Goal: Task Accomplishment & Management: Use online tool/utility

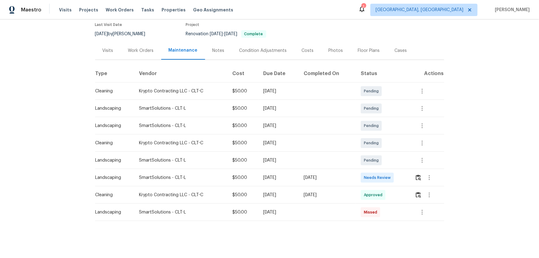
scroll to position [56, 0]
click at [416, 170] on button "button" at bounding box center [418, 177] width 7 height 15
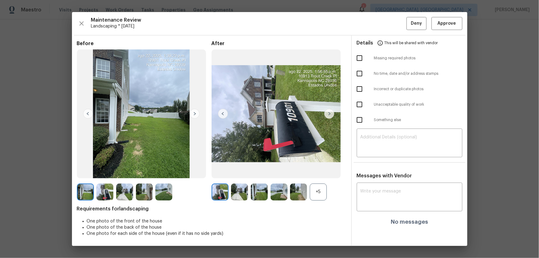
click at [322, 188] on div "+5" at bounding box center [318, 191] width 17 height 17
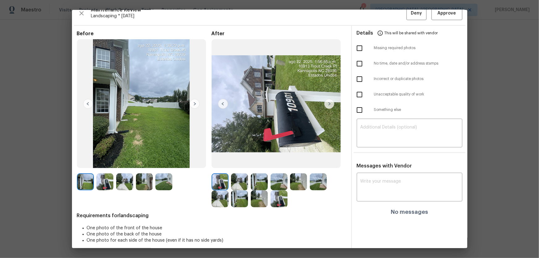
scroll to position [12, 0]
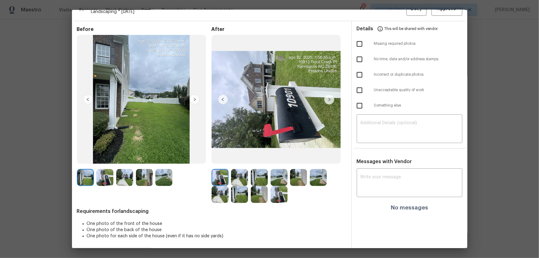
click at [234, 178] on img at bounding box center [239, 177] width 17 height 17
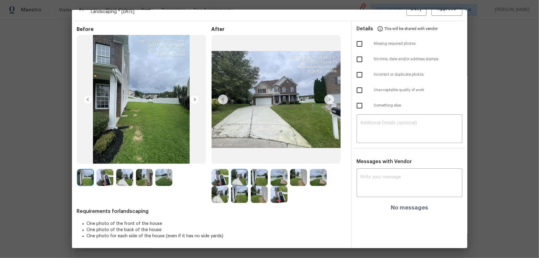
click at [265, 181] on img at bounding box center [259, 177] width 17 height 17
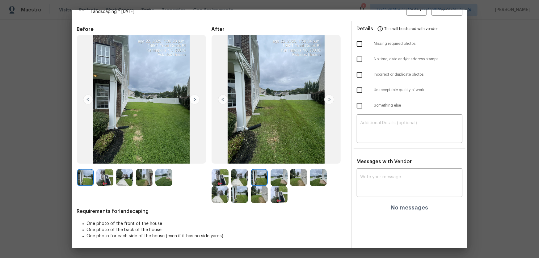
click at [275, 180] on img at bounding box center [279, 177] width 17 height 17
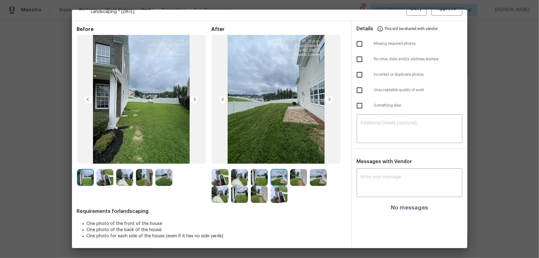
click at [294, 179] on img at bounding box center [298, 177] width 17 height 17
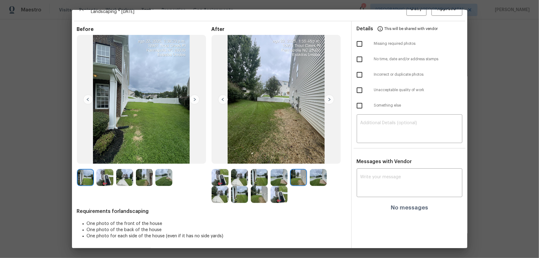
click at [326, 184] on div at bounding box center [320, 177] width 20 height 17
click at [319, 181] on img at bounding box center [318, 177] width 17 height 17
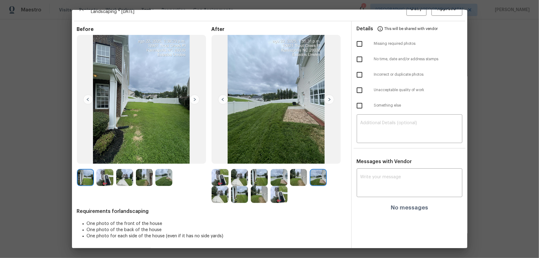
click at [222, 190] on img at bounding box center [220, 194] width 17 height 17
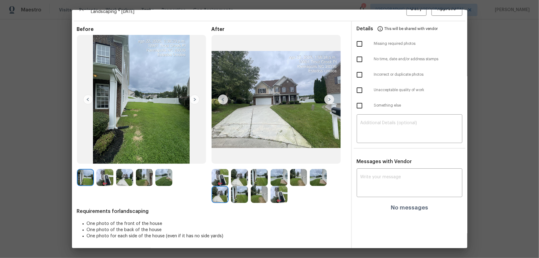
click at [242, 195] on img at bounding box center [239, 194] width 17 height 17
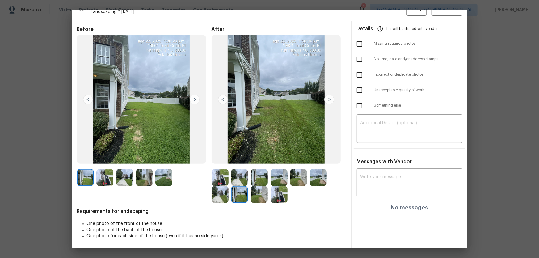
click at [263, 197] on img at bounding box center [259, 194] width 17 height 17
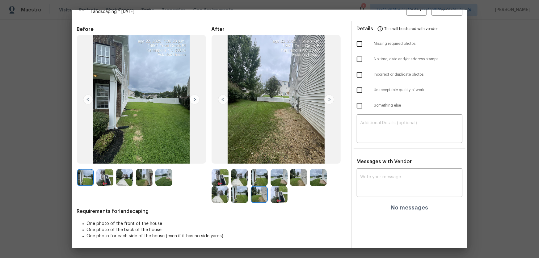
click at [278, 197] on img at bounding box center [279, 194] width 17 height 17
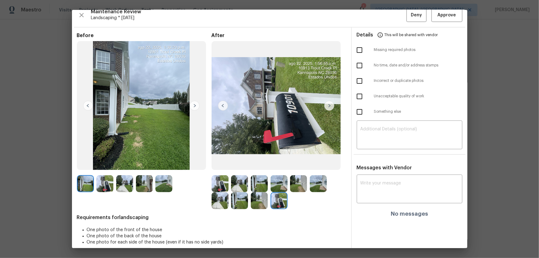
scroll to position [0, 0]
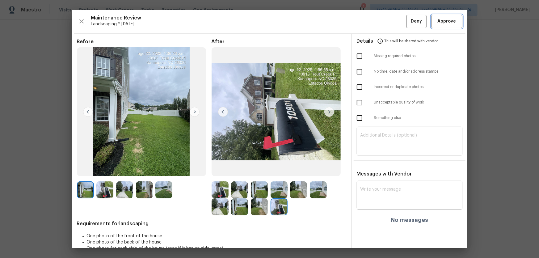
click at [439, 15] on button "Approve" at bounding box center [447, 21] width 31 height 13
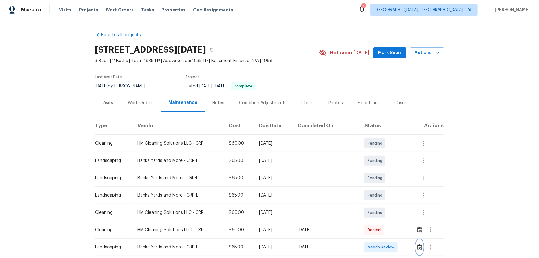
click at [383, 170] on img "button" at bounding box center [419, 247] width 5 height 6
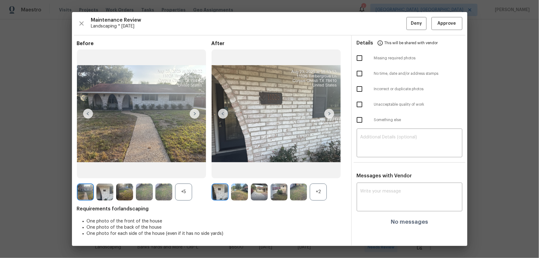
click at [318, 170] on div "+2" at bounding box center [318, 191] width 17 height 17
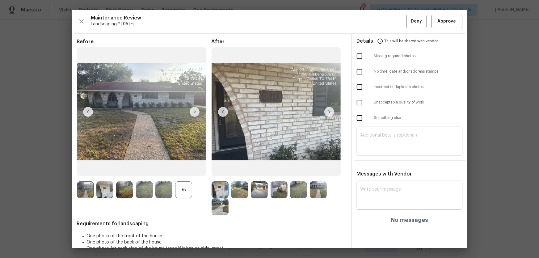
click at [185, 170] on div "+5" at bounding box center [183, 189] width 17 height 17
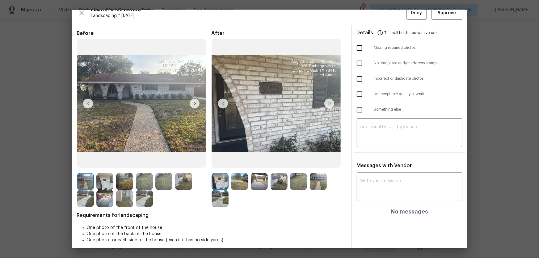
scroll to position [12, 0]
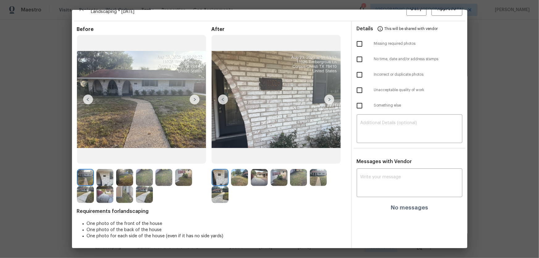
click at [234, 170] on img at bounding box center [239, 177] width 17 height 17
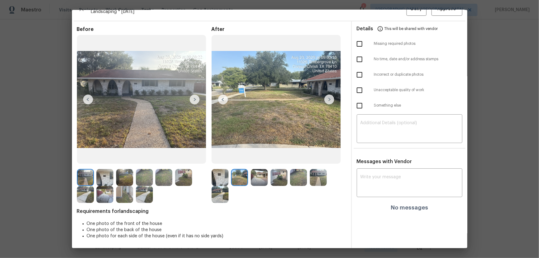
click at [251, 170] on img at bounding box center [259, 177] width 17 height 17
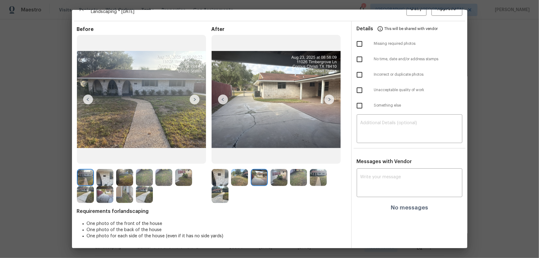
click at [279, 170] on img at bounding box center [279, 177] width 17 height 17
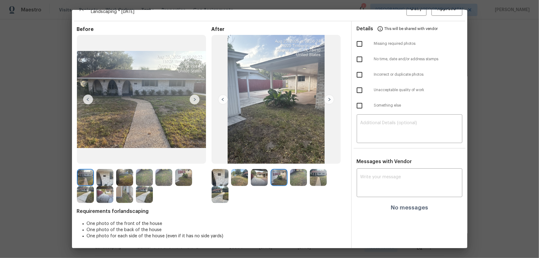
click at [296, 170] on img at bounding box center [298, 177] width 17 height 17
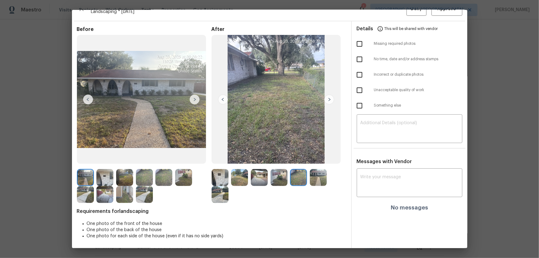
click at [315, 170] on img at bounding box center [318, 177] width 17 height 17
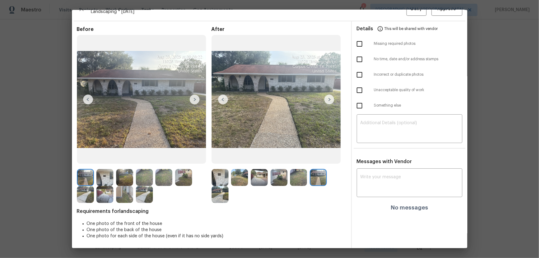
click at [221, 170] on img at bounding box center [220, 194] width 17 height 17
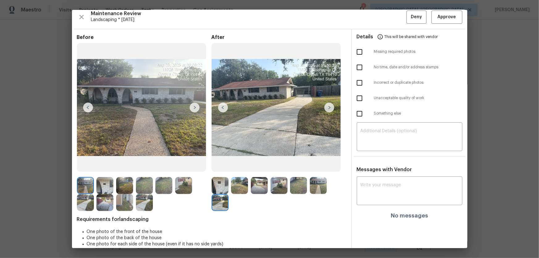
scroll to position [0, 0]
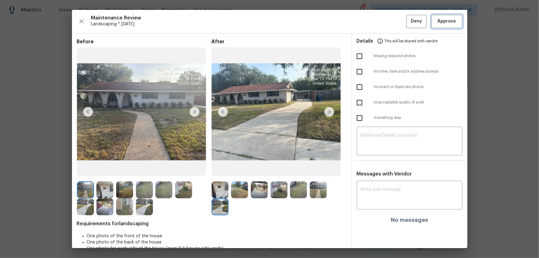
click at [383, 21] on span "Approve" at bounding box center [446, 22] width 21 height 8
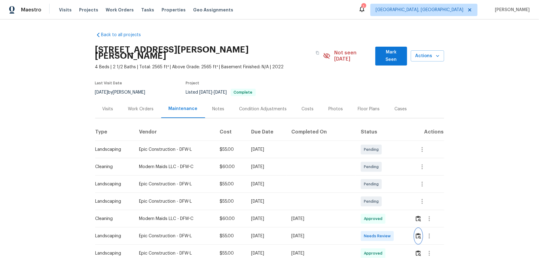
click at [383, 170] on button "button" at bounding box center [418, 236] width 7 height 15
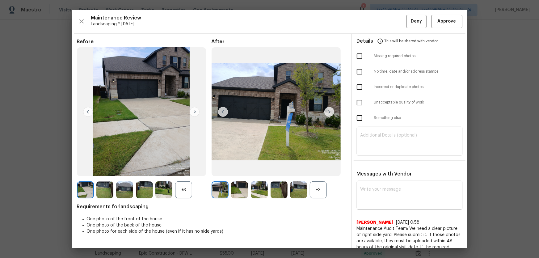
click at [299, 170] on img at bounding box center [298, 189] width 17 height 17
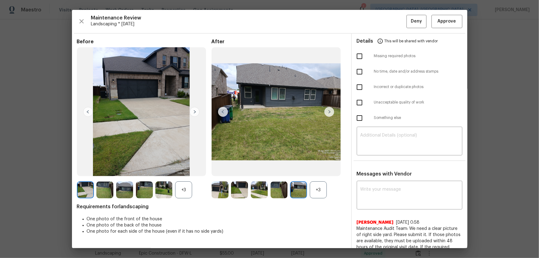
click at [312, 170] on div "+3" at bounding box center [318, 189] width 17 height 17
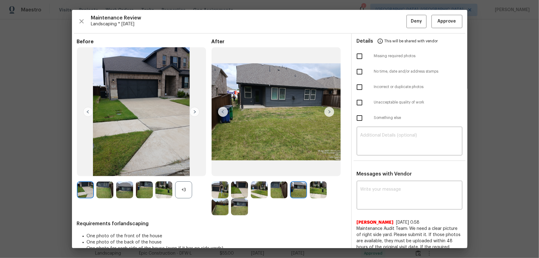
click at [185, 170] on div "+3" at bounding box center [183, 189] width 17 height 17
click at [241, 170] on img at bounding box center [239, 189] width 17 height 17
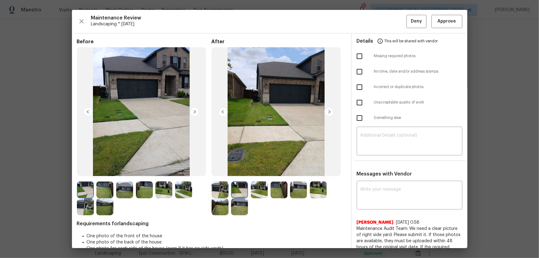
click at [268, 170] on div at bounding box center [261, 189] width 20 height 17
click at [267, 170] on div at bounding box center [261, 189] width 20 height 17
click at [265, 170] on img at bounding box center [259, 189] width 17 height 17
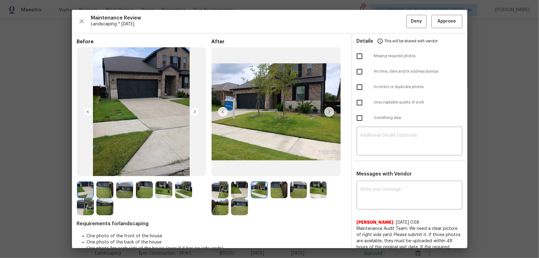
click at [276, 170] on img at bounding box center [279, 189] width 17 height 17
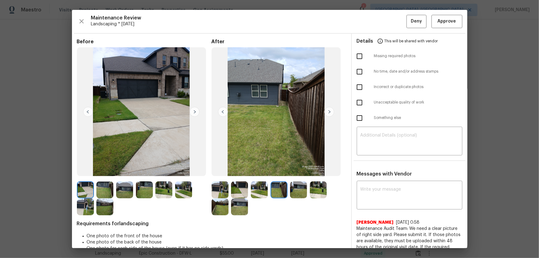
click at [296, 170] on img at bounding box center [298, 189] width 17 height 17
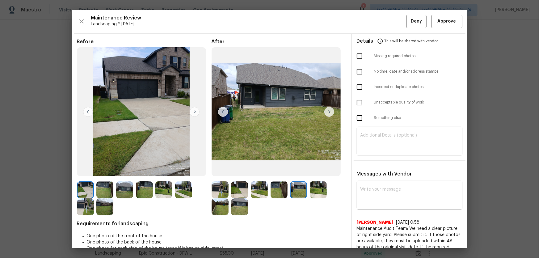
click at [315, 170] on img at bounding box center [318, 189] width 17 height 17
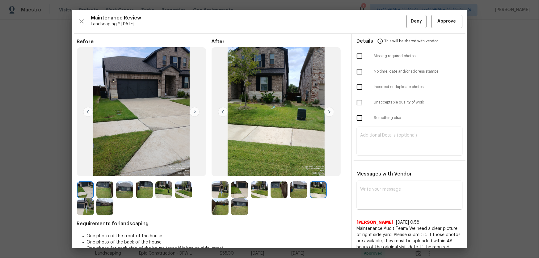
click at [218, 170] on img at bounding box center [220, 206] width 17 height 17
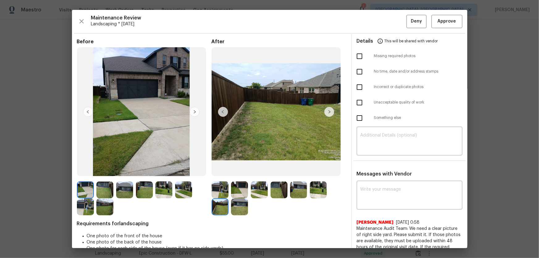
click at [240, 170] on img at bounding box center [239, 206] width 17 height 17
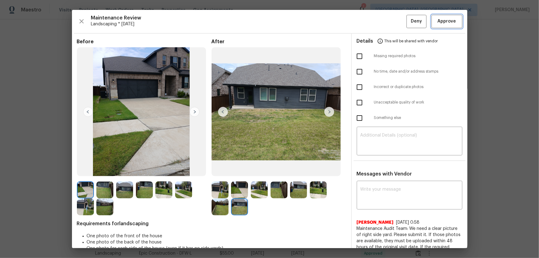
click at [383, 22] on span "Approve" at bounding box center [447, 22] width 19 height 8
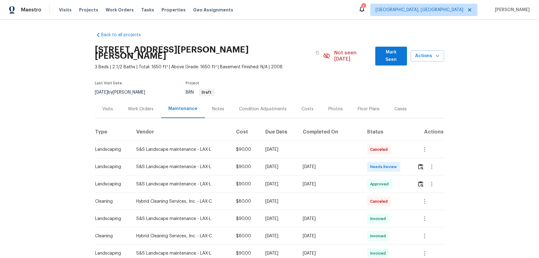
click at [383, 160] on td at bounding box center [428, 166] width 32 height 17
click at [383, 164] on img "button" at bounding box center [420, 167] width 5 height 6
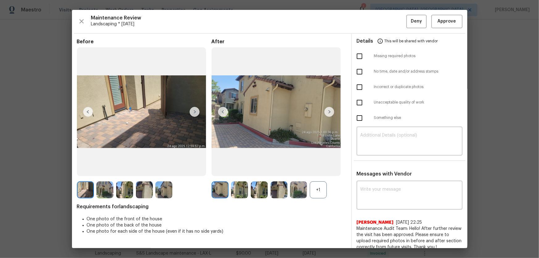
scroll to position [6, 0]
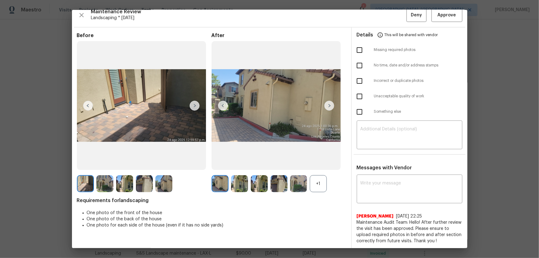
click at [314, 170] on div "+1" at bounding box center [318, 183] width 17 height 17
click at [243, 170] on img at bounding box center [239, 183] width 17 height 17
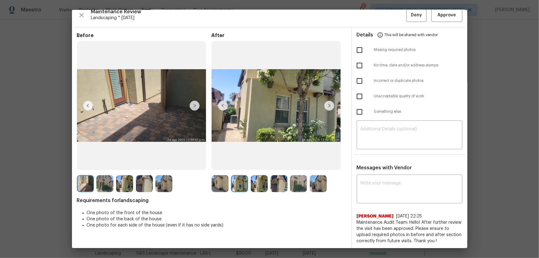
click at [262, 170] on img at bounding box center [259, 183] width 17 height 17
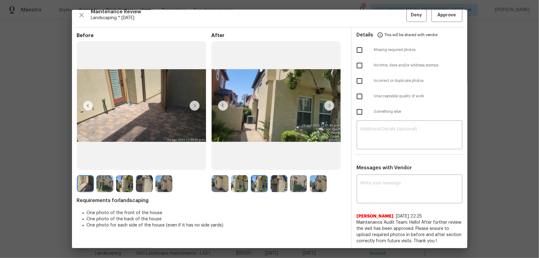
click at [278, 170] on img at bounding box center [279, 183] width 17 height 17
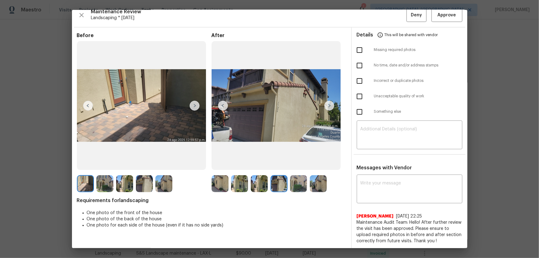
click at [307, 170] on div at bounding box center [300, 183] width 20 height 17
click at [299, 170] on img at bounding box center [298, 183] width 17 height 17
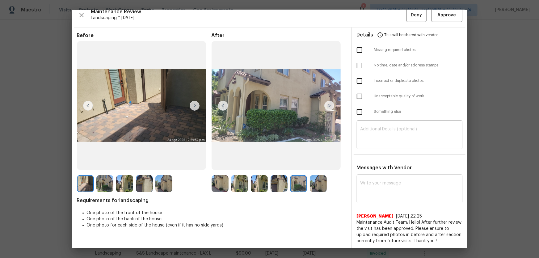
click at [317, 170] on img at bounding box center [318, 183] width 17 height 17
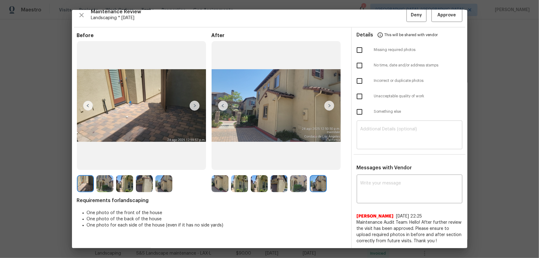
scroll to position [0, 0]
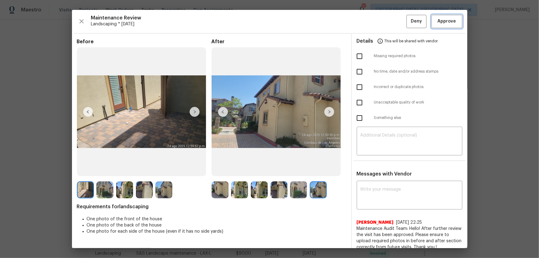
click at [383, 22] on span "Approve" at bounding box center [447, 22] width 19 height 8
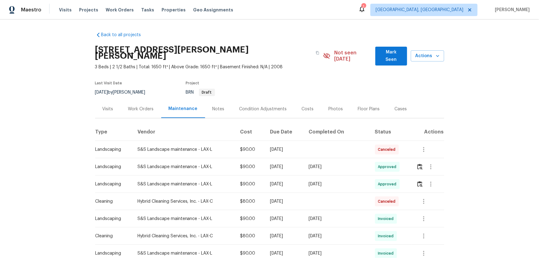
click at [383, 168] on td at bounding box center [427, 166] width 33 height 17
click at [383, 166] on button "button" at bounding box center [419, 166] width 7 height 15
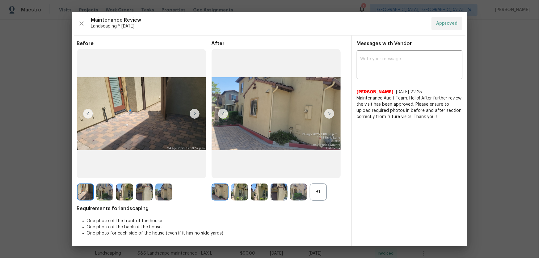
click at [321, 170] on div "+1" at bounding box center [318, 191] width 17 height 17
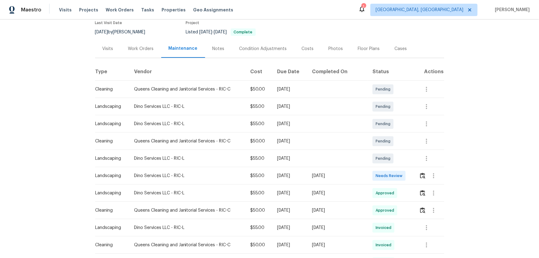
scroll to position [56, 0]
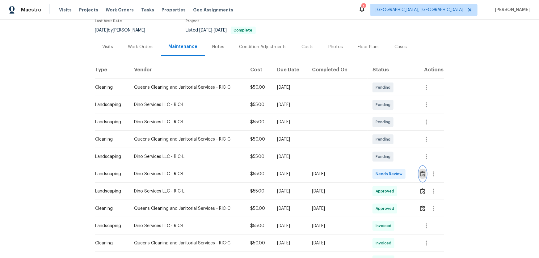
click at [383, 170] on img "button" at bounding box center [422, 174] width 5 height 6
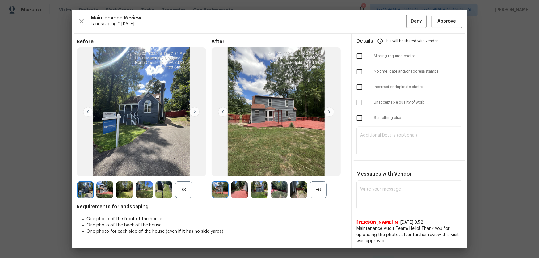
click at [316, 170] on div "+6" at bounding box center [318, 189] width 17 height 17
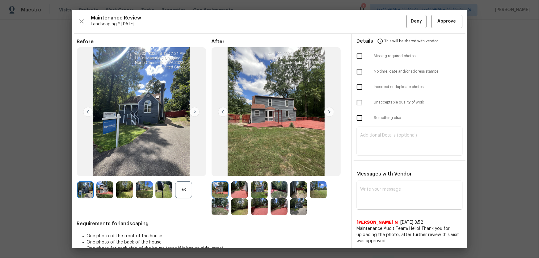
click at [185, 170] on div "+3" at bounding box center [183, 189] width 17 height 17
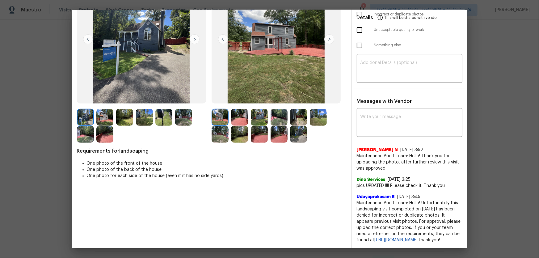
scroll to position [78, 0]
click at [243, 112] on img at bounding box center [239, 117] width 17 height 17
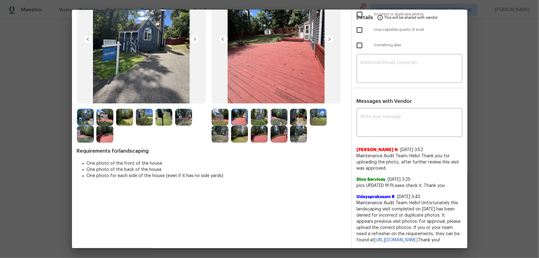
click at [261, 114] on img at bounding box center [259, 117] width 17 height 17
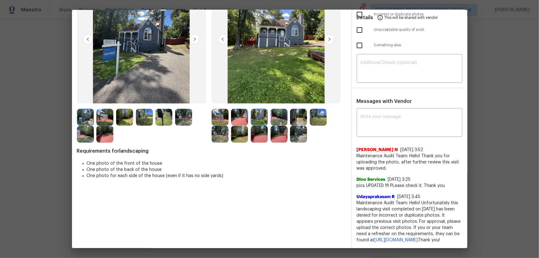
click at [288, 118] on div at bounding box center [281, 117] width 20 height 17
click at [286, 116] on img at bounding box center [279, 117] width 17 height 17
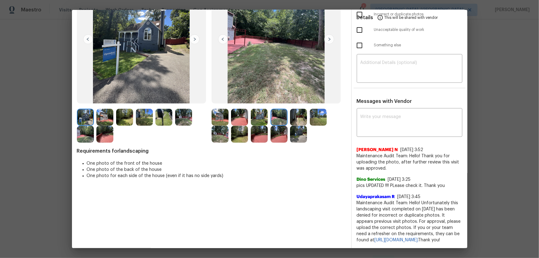
click at [290, 115] on img at bounding box center [298, 117] width 17 height 17
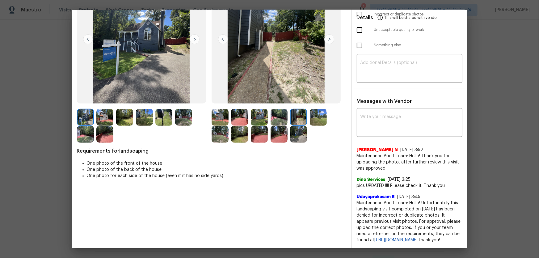
click at [311, 114] on img at bounding box center [318, 117] width 17 height 17
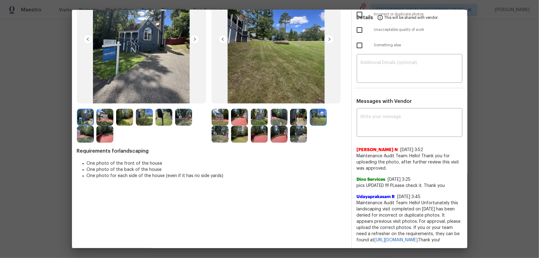
click at [215, 127] on img at bounding box center [220, 134] width 17 height 17
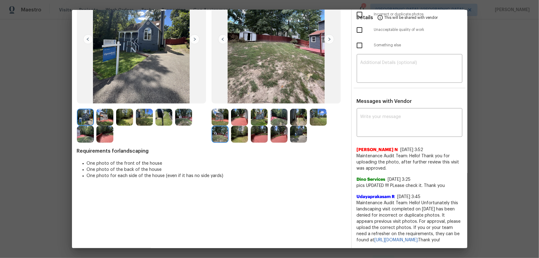
click at [240, 133] on img at bounding box center [239, 134] width 17 height 17
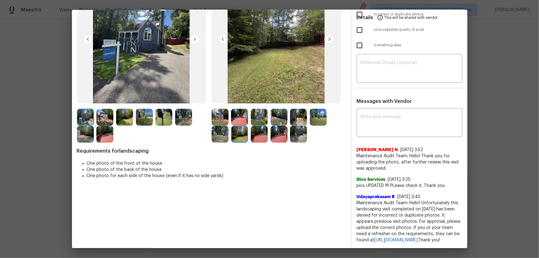
click at [255, 133] on img at bounding box center [259, 134] width 17 height 17
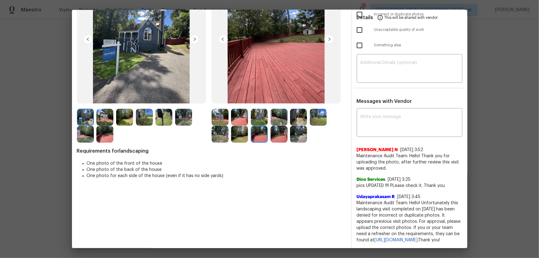
click at [281, 133] on img at bounding box center [279, 134] width 17 height 17
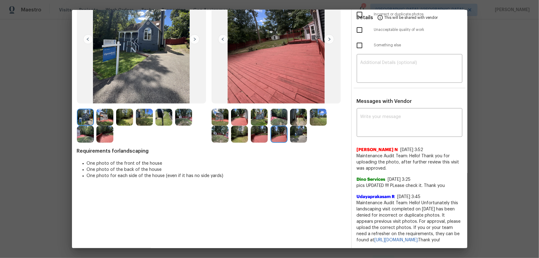
click at [295, 133] on img at bounding box center [298, 134] width 17 height 17
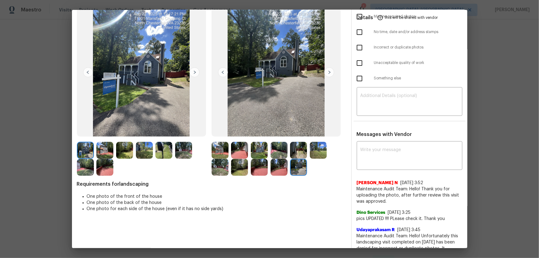
scroll to position [0, 0]
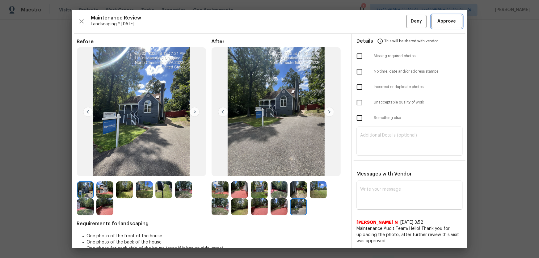
click at [383, 16] on button "Approve" at bounding box center [447, 21] width 31 height 13
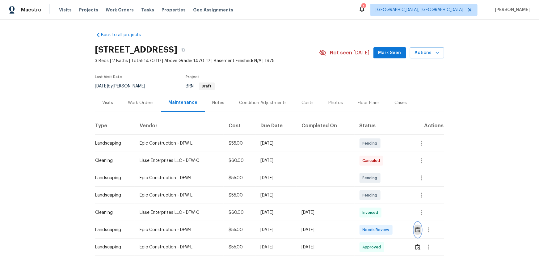
click at [383, 170] on img "button" at bounding box center [417, 230] width 5 height 6
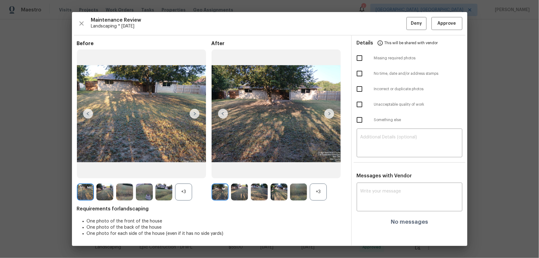
click at [318, 170] on div "+3" at bounding box center [318, 191] width 17 height 17
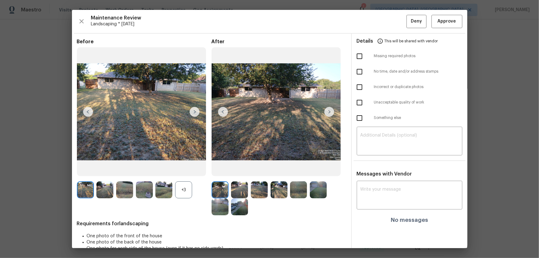
click at [179, 170] on div "+3" at bounding box center [183, 189] width 17 height 17
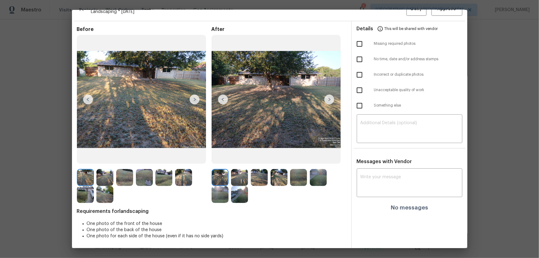
click at [242, 170] on img at bounding box center [239, 177] width 17 height 17
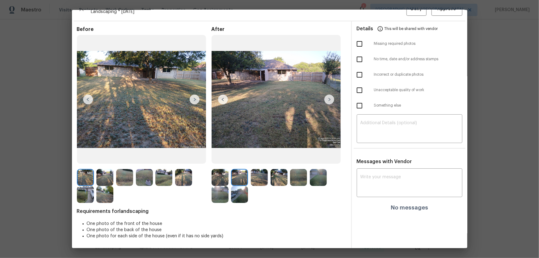
click at [253, 170] on img at bounding box center [259, 177] width 17 height 17
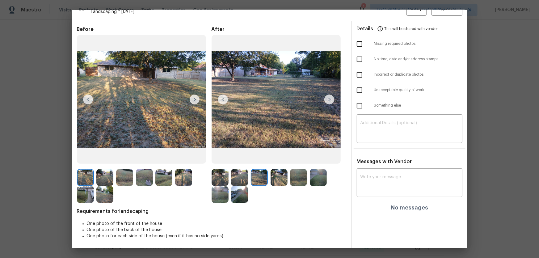
click at [285, 170] on img at bounding box center [279, 177] width 17 height 17
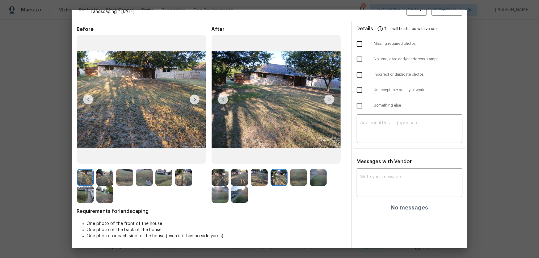
click at [293, 170] on img at bounding box center [298, 177] width 17 height 17
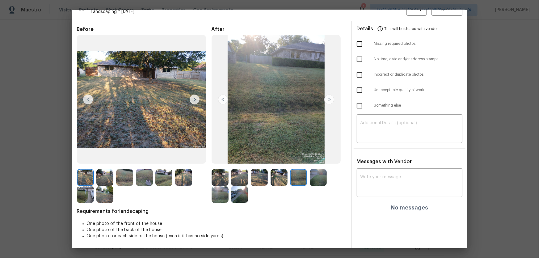
click at [317, 170] on img at bounding box center [318, 177] width 17 height 17
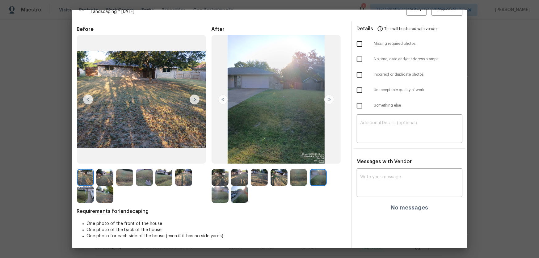
click at [223, 170] on img at bounding box center [220, 194] width 17 height 17
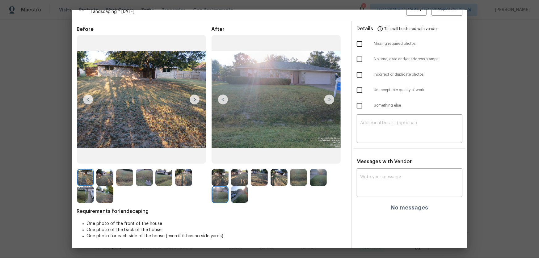
click at [237, 170] on img at bounding box center [239, 194] width 17 height 17
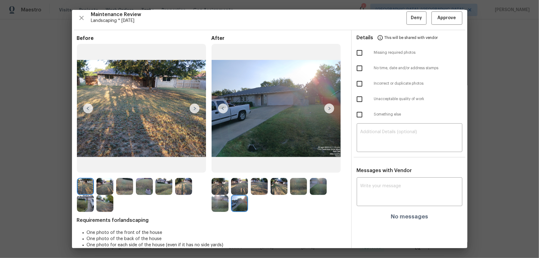
scroll to position [0, 0]
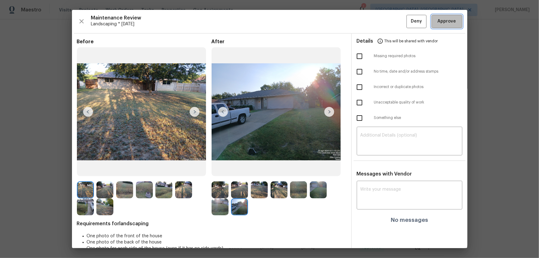
click at [383, 24] on span "Approve" at bounding box center [447, 22] width 19 height 8
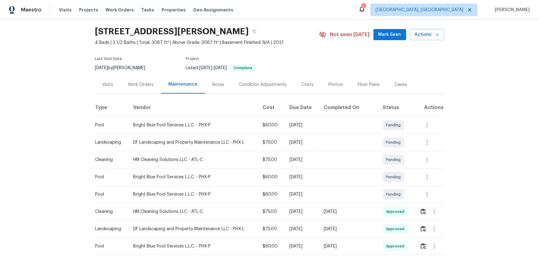
scroll to position [28, 0]
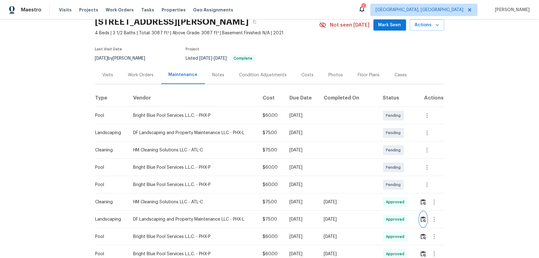
click at [421, 221] on img "button" at bounding box center [423, 219] width 5 height 6
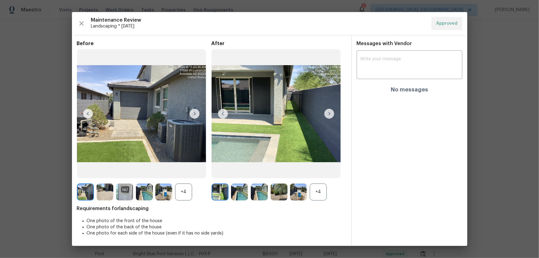
click at [318, 192] on div "+4" at bounding box center [318, 191] width 17 height 17
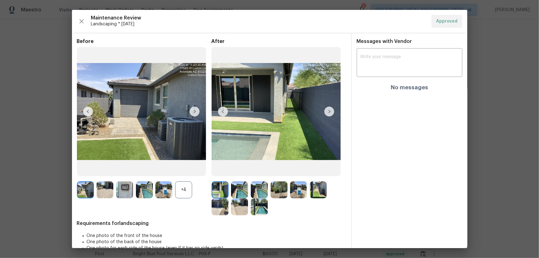
click at [179, 189] on div "+4" at bounding box center [183, 189] width 17 height 17
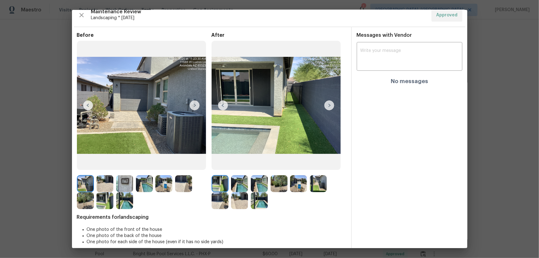
scroll to position [12, 0]
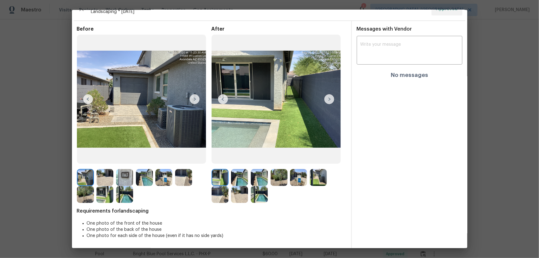
click at [237, 180] on img at bounding box center [239, 177] width 17 height 17
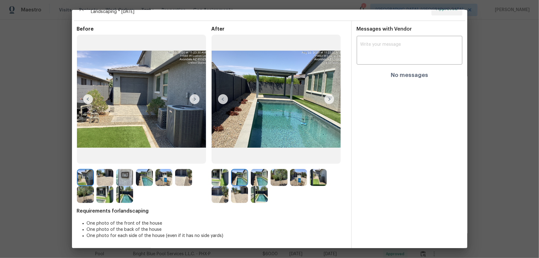
click at [268, 179] on div at bounding box center [261, 177] width 20 height 17
click at [265, 178] on img at bounding box center [259, 177] width 17 height 17
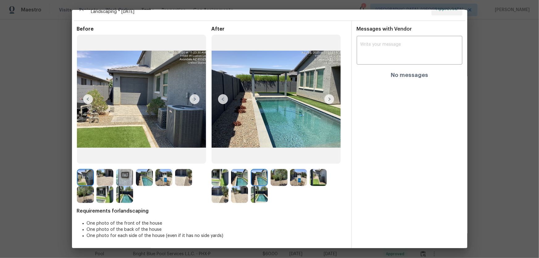
click at [275, 179] on img at bounding box center [279, 177] width 17 height 17
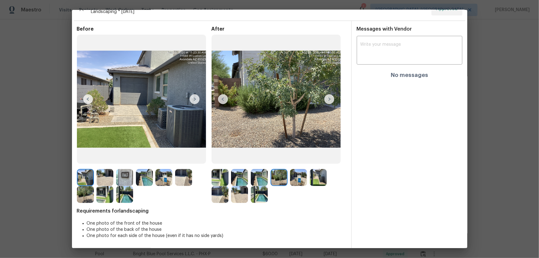
click at [295, 182] on img at bounding box center [298, 177] width 17 height 17
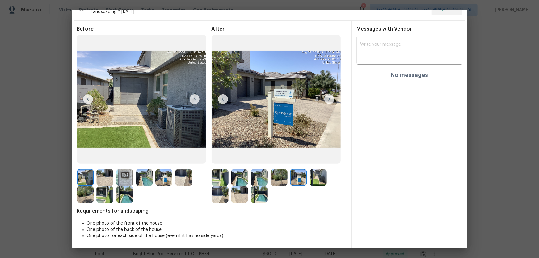
click at [312, 181] on img at bounding box center [318, 177] width 17 height 17
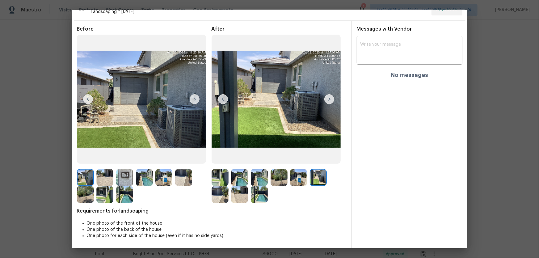
click at [219, 193] on img at bounding box center [220, 194] width 17 height 17
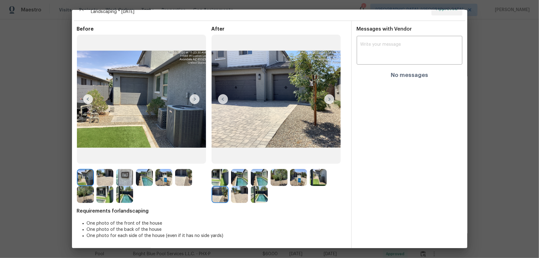
click at [238, 194] on img at bounding box center [239, 194] width 17 height 17
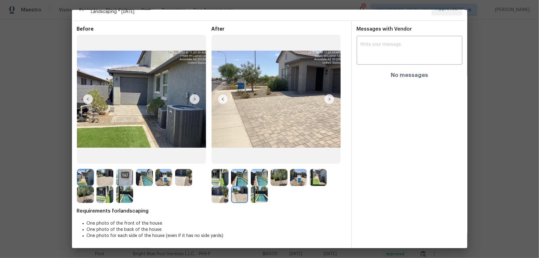
click at [261, 198] on img at bounding box center [259, 194] width 17 height 17
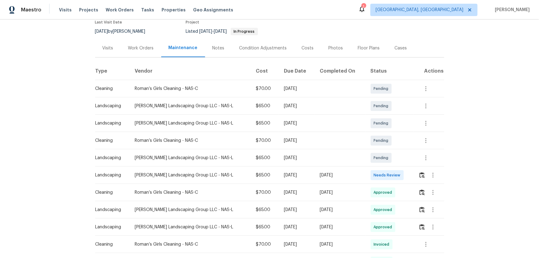
scroll to position [56, 0]
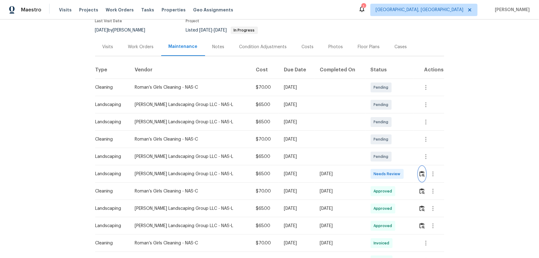
click at [420, 175] on img "button" at bounding box center [421, 174] width 5 height 6
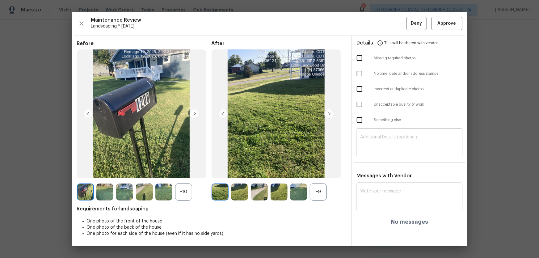
click at [321, 186] on div "+9" at bounding box center [318, 191] width 17 height 17
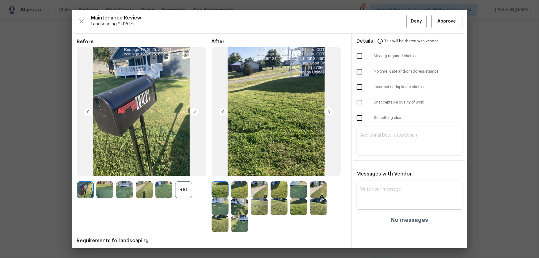
click at [182, 189] on div "+10" at bounding box center [183, 189] width 17 height 17
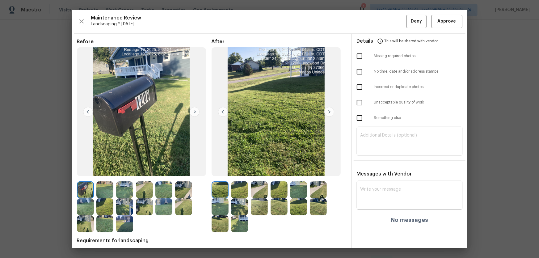
scroll to position [29, 0]
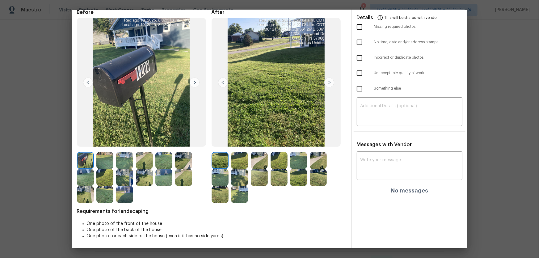
click at [240, 161] on img at bounding box center [239, 160] width 17 height 17
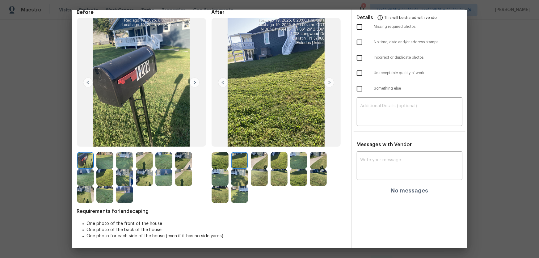
click at [261, 160] on img at bounding box center [259, 160] width 17 height 17
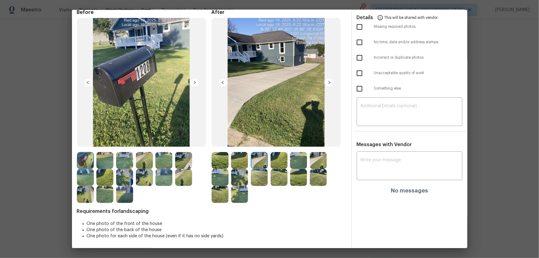
click at [271, 162] on img at bounding box center [279, 160] width 17 height 17
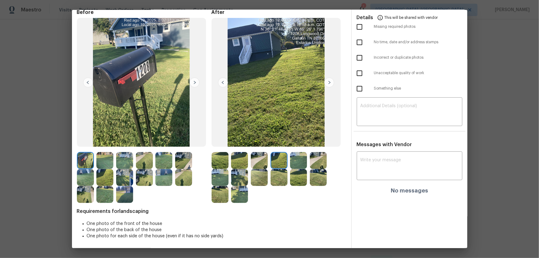
click at [310, 165] on img at bounding box center [318, 160] width 17 height 17
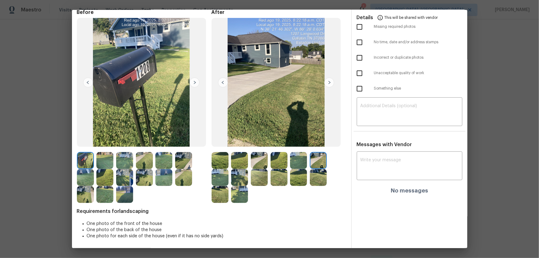
click at [300, 165] on img at bounding box center [298, 160] width 17 height 17
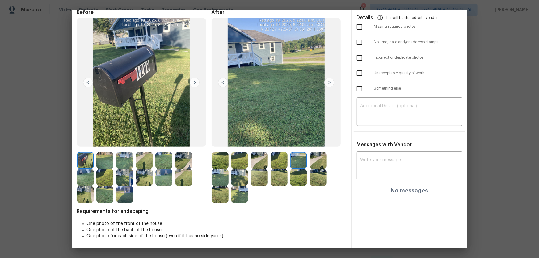
click at [221, 175] on img at bounding box center [220, 177] width 17 height 17
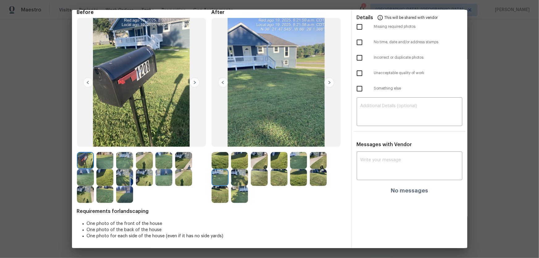
click at [235, 175] on img at bounding box center [239, 177] width 17 height 17
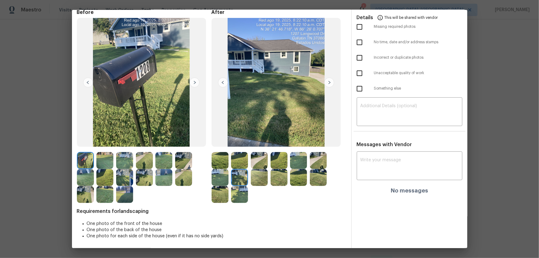
click at [264, 177] on img at bounding box center [259, 177] width 17 height 17
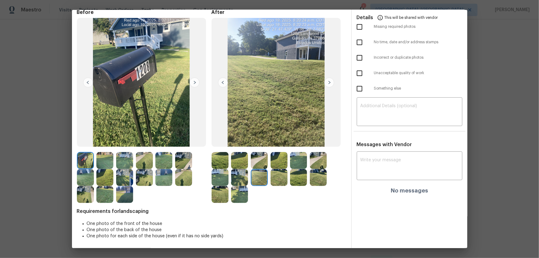
click at [275, 178] on img at bounding box center [279, 177] width 17 height 17
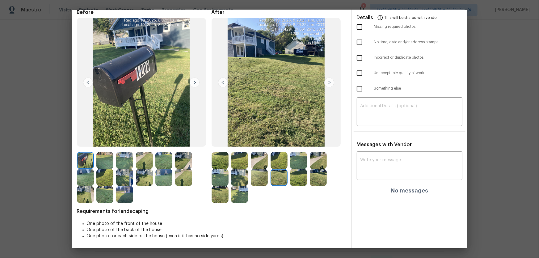
click at [297, 180] on img at bounding box center [298, 177] width 17 height 17
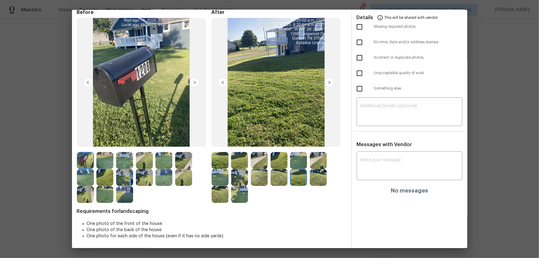
click at [308, 181] on div at bounding box center [300, 177] width 20 height 17
click at [221, 190] on img at bounding box center [220, 194] width 17 height 17
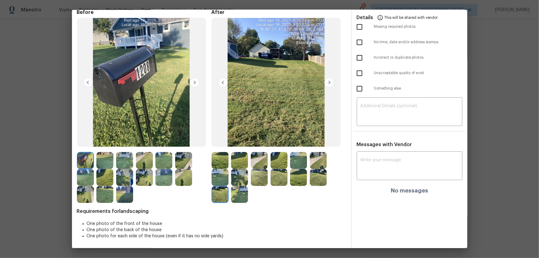
click at [234, 190] on img at bounding box center [239, 194] width 17 height 17
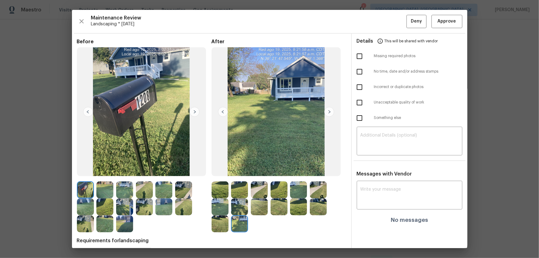
scroll to position [0, 0]
click at [432, 22] on button "Approve" at bounding box center [447, 21] width 31 height 13
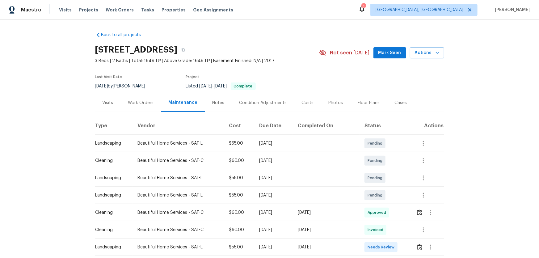
scroll to position [84, 0]
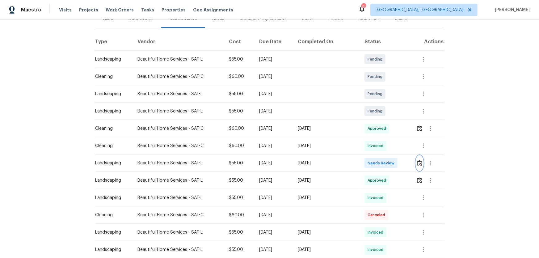
click at [417, 160] on img "button" at bounding box center [419, 163] width 5 height 6
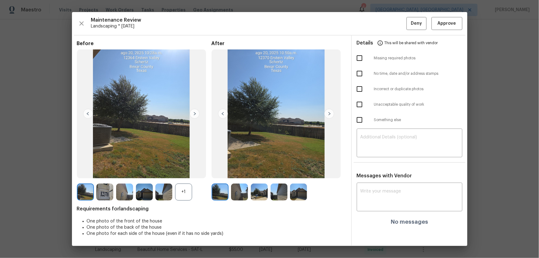
click at [180, 194] on div "+1" at bounding box center [183, 191] width 17 height 17
click at [236, 194] on img at bounding box center [239, 191] width 17 height 17
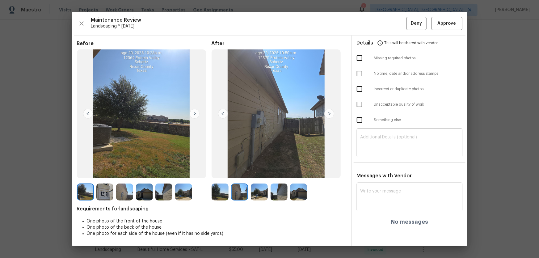
click at [251, 192] on img at bounding box center [259, 191] width 17 height 17
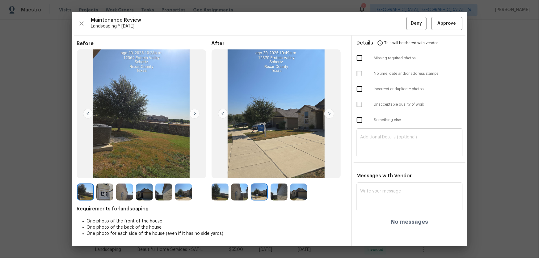
click at [280, 193] on img at bounding box center [279, 191] width 17 height 17
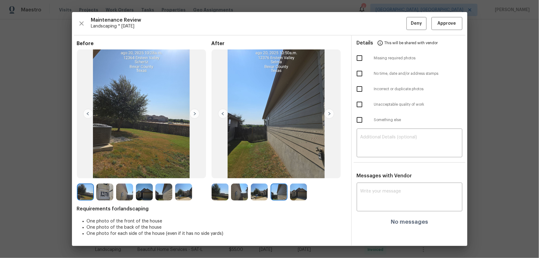
click at [301, 195] on img at bounding box center [298, 191] width 17 height 17
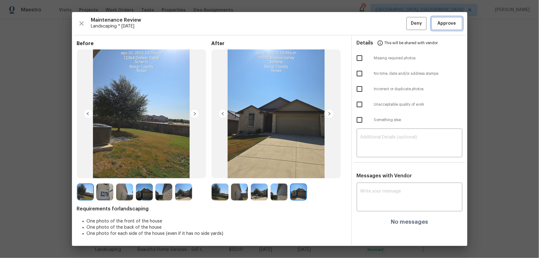
click at [443, 23] on span "Approve" at bounding box center [447, 24] width 19 height 8
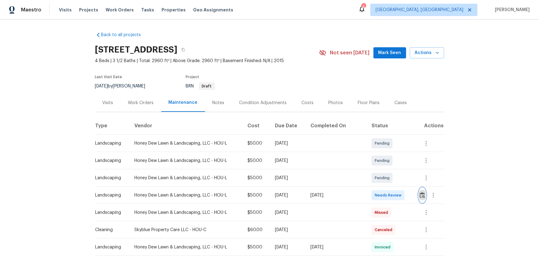
click at [383, 170] on button "button" at bounding box center [422, 195] width 7 height 15
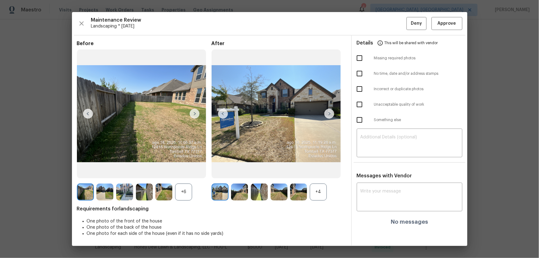
click at [314, 170] on div "+4" at bounding box center [318, 191] width 17 height 17
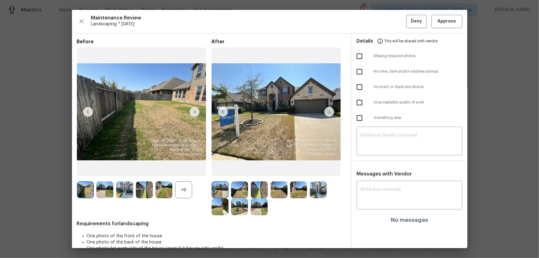
click at [179, 170] on div "+6" at bounding box center [183, 189] width 17 height 17
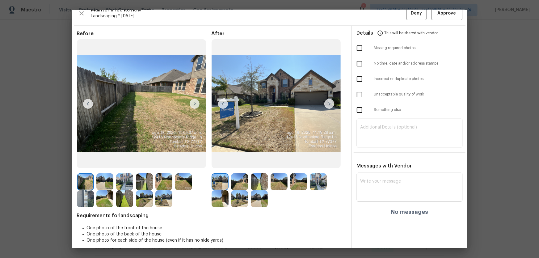
scroll to position [12, 0]
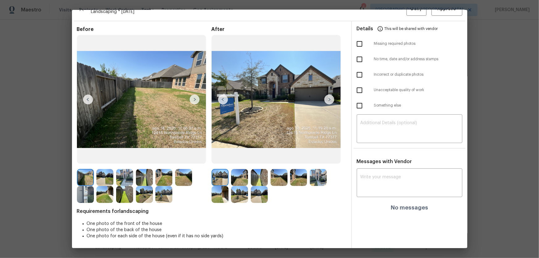
click at [242, 170] on img at bounding box center [239, 177] width 17 height 17
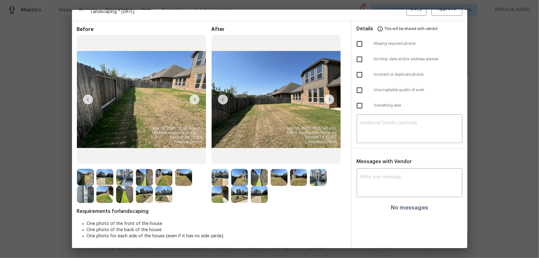
click at [263, 170] on img at bounding box center [259, 177] width 17 height 17
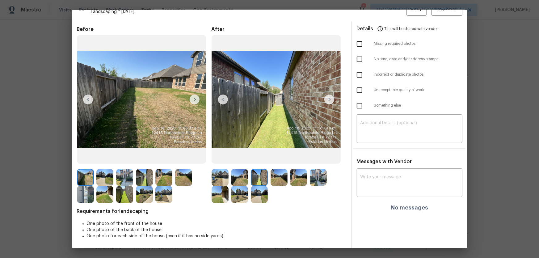
click at [278, 170] on img at bounding box center [279, 177] width 17 height 17
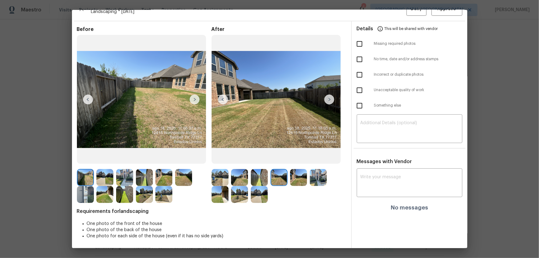
click at [301, 170] on img at bounding box center [298, 177] width 17 height 17
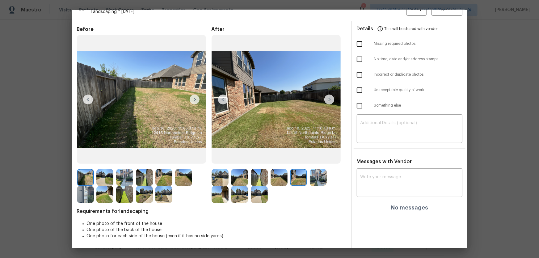
click at [322, 170] on img at bounding box center [318, 177] width 17 height 17
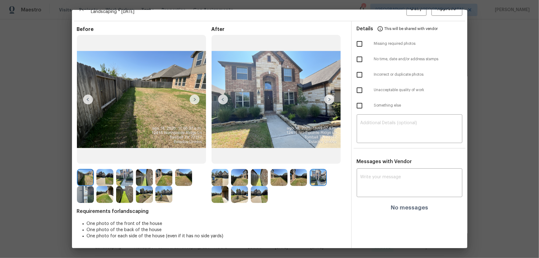
click at [219, 170] on img at bounding box center [220, 194] width 17 height 17
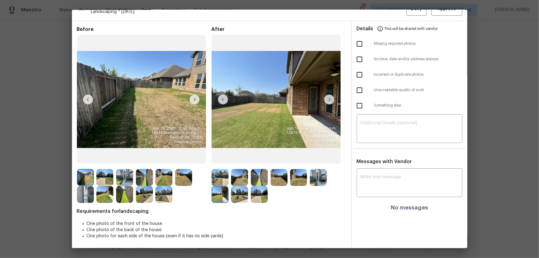
click at [239, 170] on img at bounding box center [239, 194] width 17 height 17
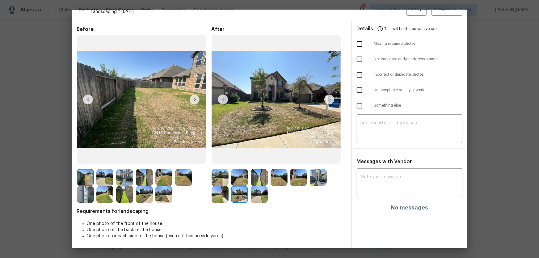
click at [256, 170] on img at bounding box center [259, 194] width 17 height 17
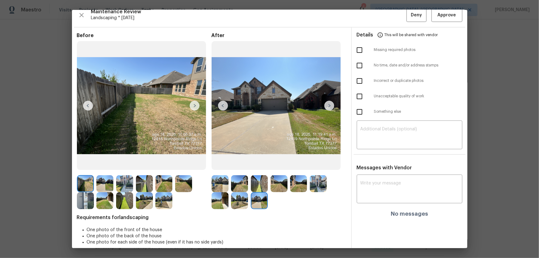
scroll to position [0, 0]
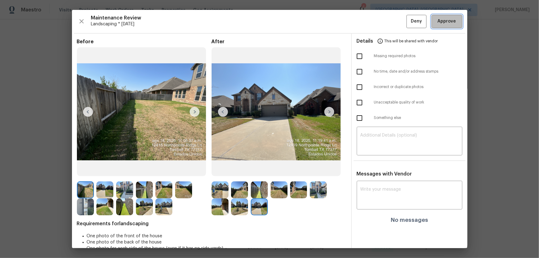
click at [383, 26] on button "Approve" at bounding box center [447, 21] width 31 height 13
